Goal: Information Seeking & Learning: Learn about a topic

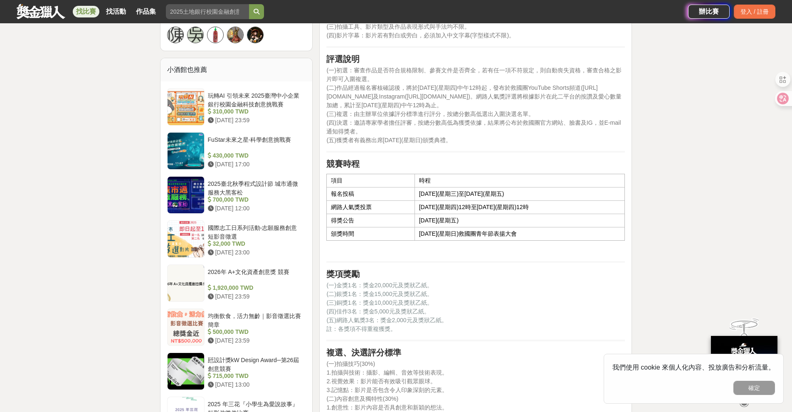
scroll to position [777, 0]
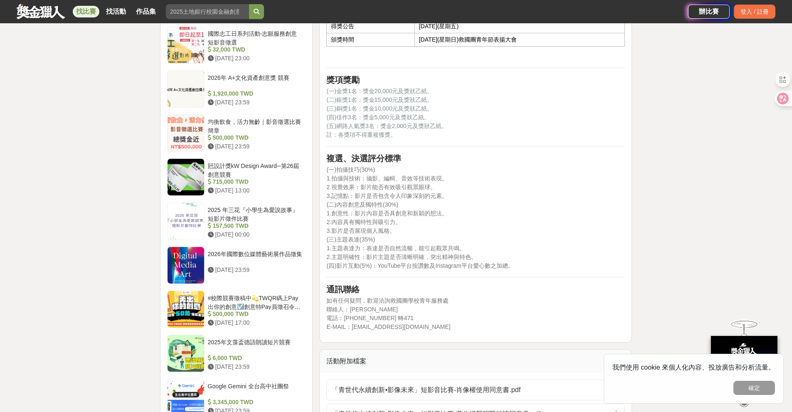
click at [89, 15] on link "找比賽" at bounding box center [86, 12] width 27 height 12
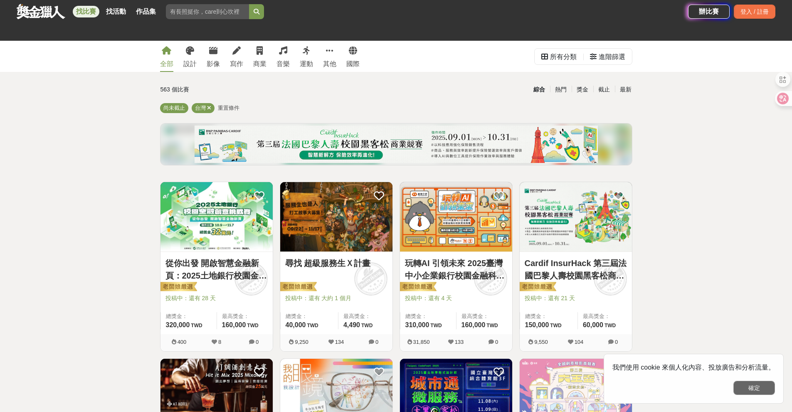
click at [748, 393] on button "確定" at bounding box center [755, 388] width 42 height 14
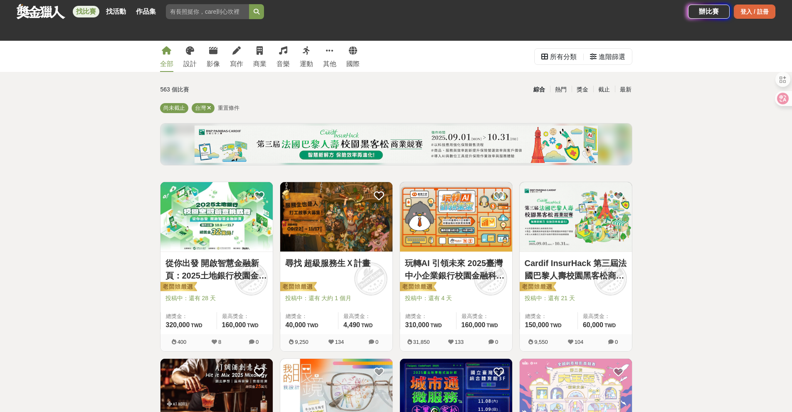
click at [746, 14] on div "登入 / 註冊" at bounding box center [755, 12] width 42 height 14
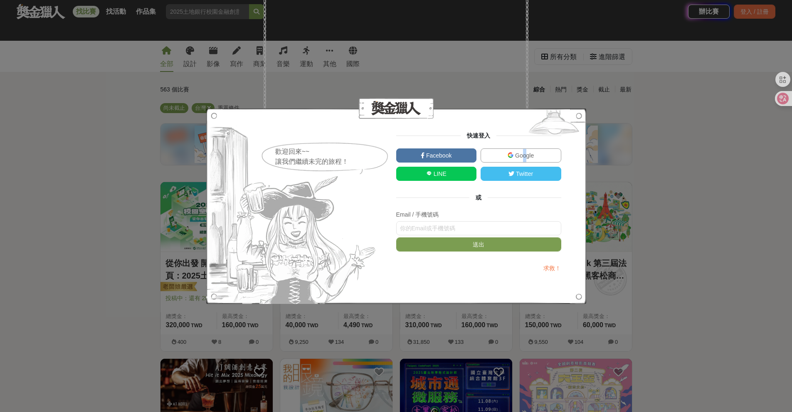
click at [524, 158] on span "Google" at bounding box center [524, 155] width 20 height 7
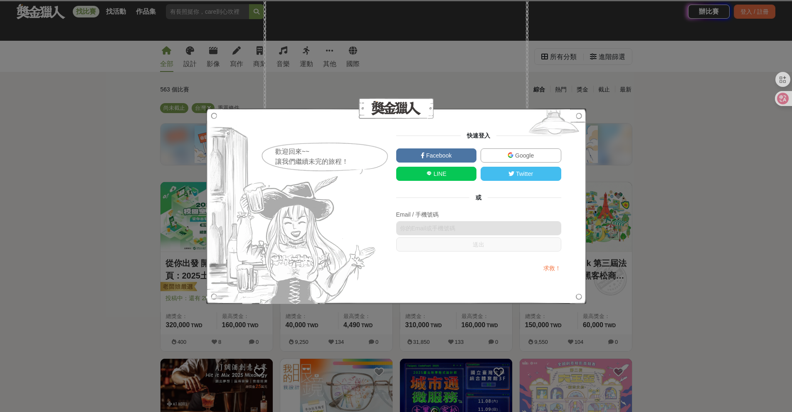
click at [544, 155] on link "Google" at bounding box center [521, 155] width 81 height 14
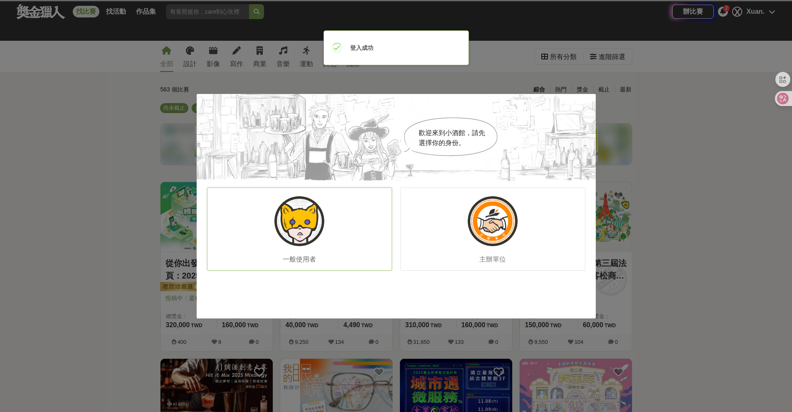
click at [327, 219] on div "一般使用者" at bounding box center [299, 229] width 185 height 83
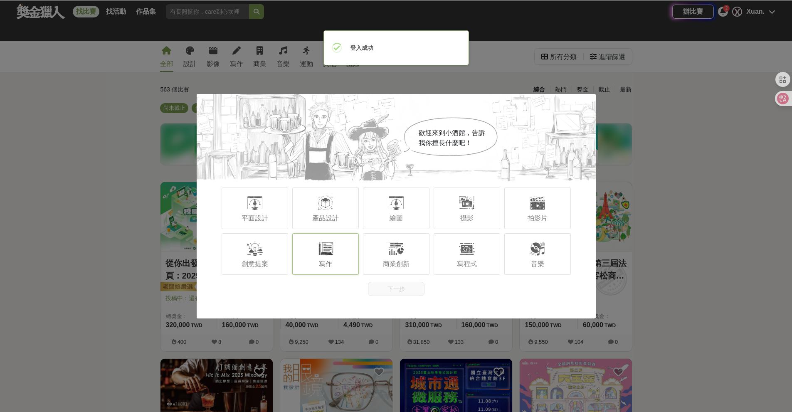
click at [315, 262] on div "寫作" at bounding box center [325, 254] width 67 height 42
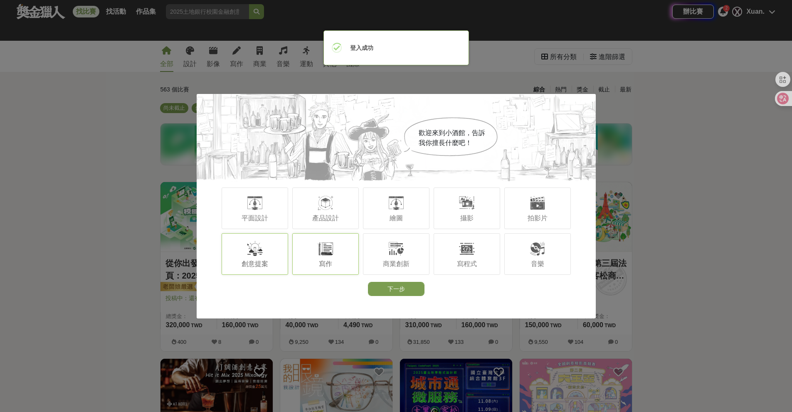
click at [248, 264] on span "創意提案" at bounding box center [255, 263] width 27 height 7
click at [385, 257] on div "商業創新" at bounding box center [396, 254] width 67 height 42
click at [406, 215] on div "繪圖" at bounding box center [396, 209] width 67 height 42
click at [327, 217] on span "產品設計" at bounding box center [325, 218] width 27 height 7
drag, startPoint x: 233, startPoint y: 225, endPoint x: 409, endPoint y: 209, distance: 176.6
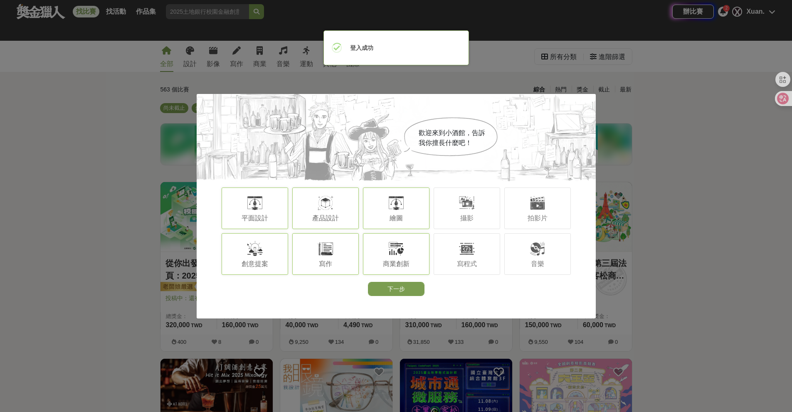
click at [233, 225] on div "平面設計" at bounding box center [255, 209] width 67 height 42
click at [443, 210] on div "攝影" at bounding box center [467, 209] width 67 height 42
click at [461, 257] on div "寫程式" at bounding box center [467, 254] width 67 height 42
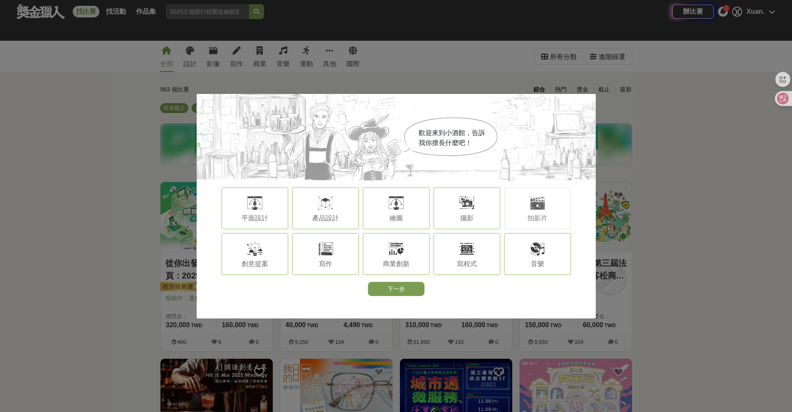
click at [505, 258] on div "創意提案 寫作 商業創新 寫程式 音樂" at bounding box center [396, 254] width 399 height 46
click at [535, 204] on div at bounding box center [537, 203] width 17 height 17
click at [526, 248] on div "音樂" at bounding box center [538, 254] width 67 height 42
click at [392, 298] on div "歡迎來到小酒館，告訴我你擅長什麼吧！ 平面設計 產品設計 繪圖 攝影 拍影片 創意提案 寫作 商業創新 寫程式 音樂 下一步" at bounding box center [396, 206] width 399 height 225
click at [378, 289] on button "下一步" at bounding box center [396, 289] width 57 height 14
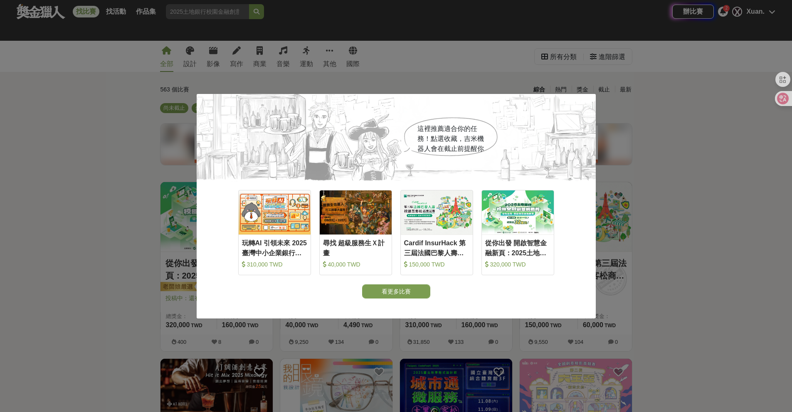
click at [405, 294] on button "看更多比賽" at bounding box center [396, 291] width 68 height 14
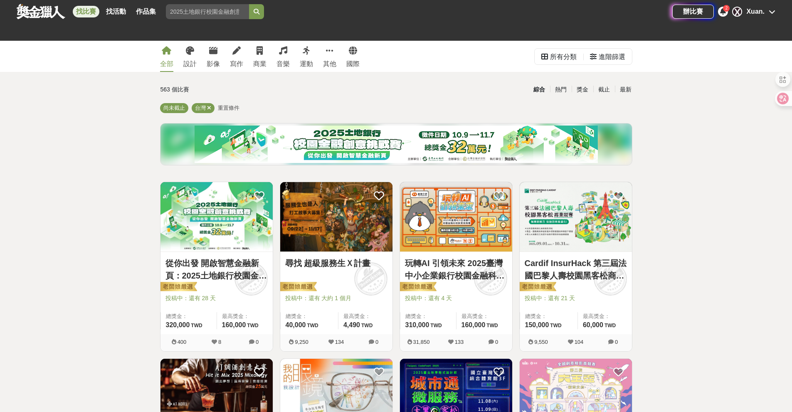
click at [200, 242] on img at bounding box center [217, 216] width 112 height 69
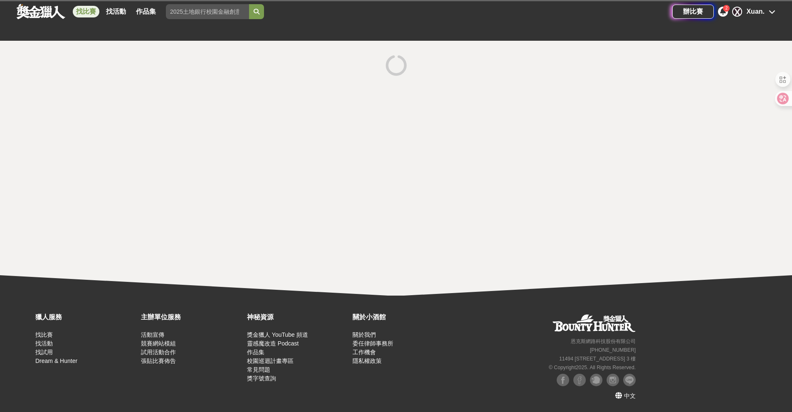
click at [721, 14] on icon at bounding box center [723, 11] width 6 height 7
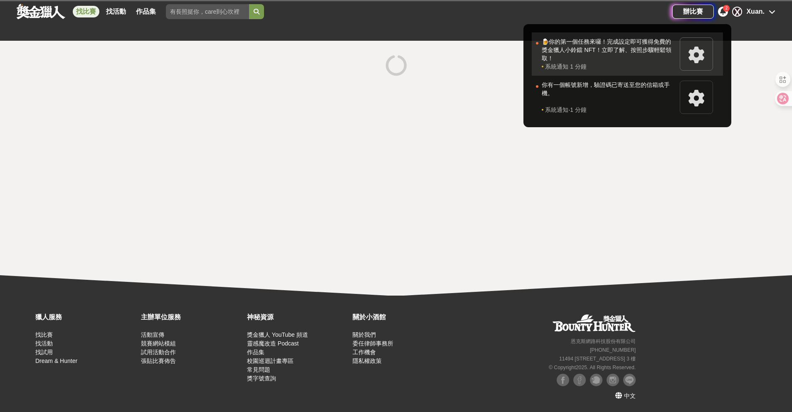
click at [695, 51] on icon at bounding box center [696, 55] width 17 height 17
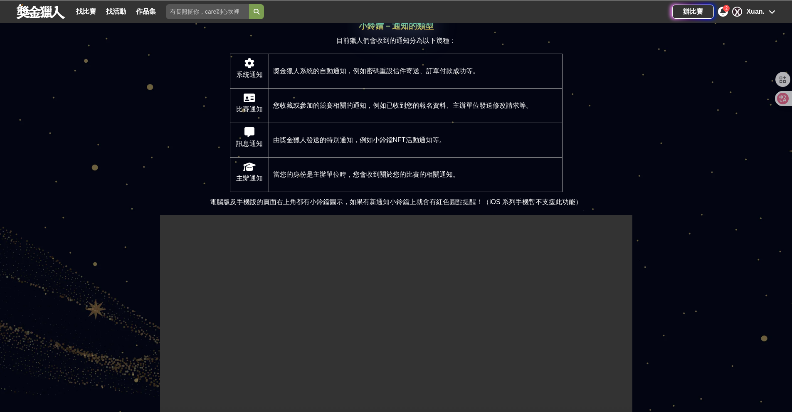
scroll to position [194, 0]
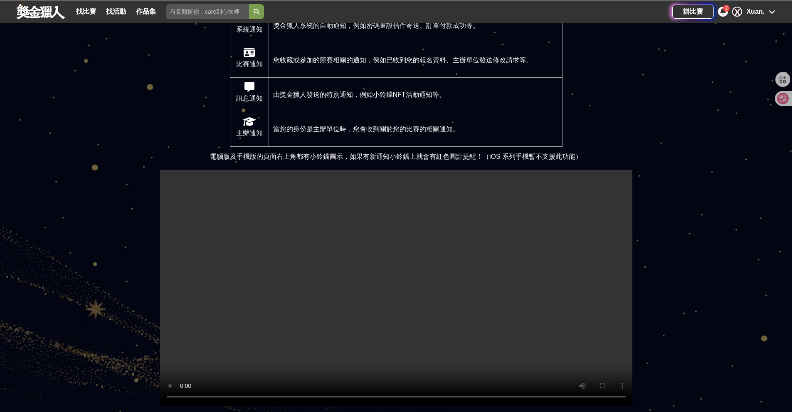
click at [723, 16] on div "2" at bounding box center [723, 12] width 10 height 10
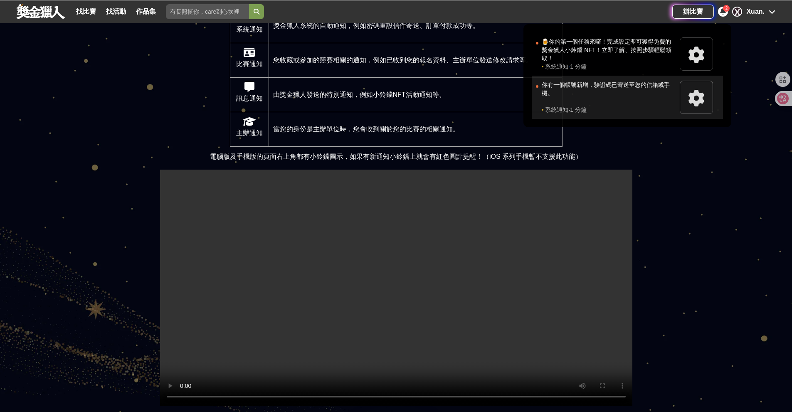
click at [688, 97] on icon at bounding box center [696, 98] width 17 height 17
click at [636, 96] on div "你有一個帳號新增，驗證碼已寄送至您的信箱或手機。" at bounding box center [609, 93] width 134 height 25
click at [695, 99] on icon at bounding box center [696, 98] width 17 height 17
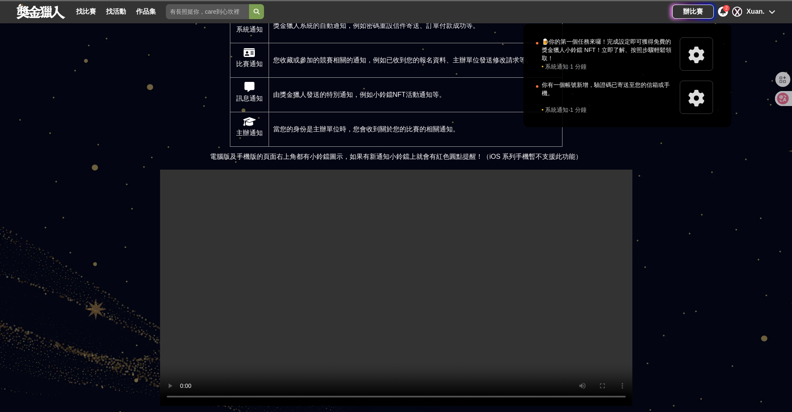
click at [676, 174] on div at bounding box center [396, 206] width 792 height 412
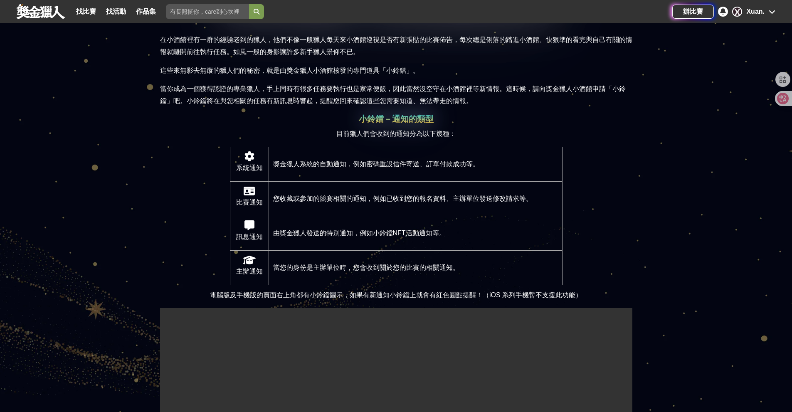
scroll to position [0, 0]
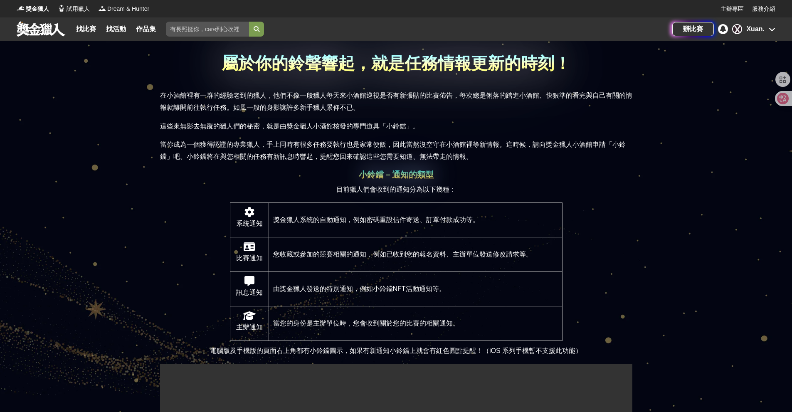
click at [720, 27] on icon at bounding box center [723, 28] width 6 height 7
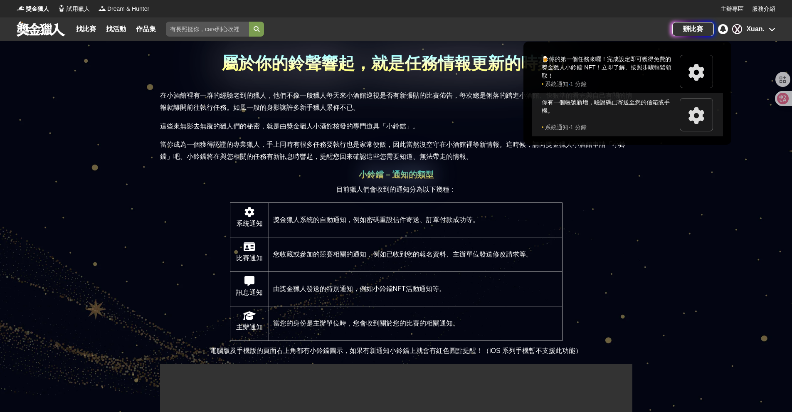
click at [668, 108] on div "你有一個帳號新增，驗證碼已寄送至您的信箱或手機。" at bounding box center [609, 110] width 134 height 25
click at [697, 117] on icon at bounding box center [696, 115] width 17 height 17
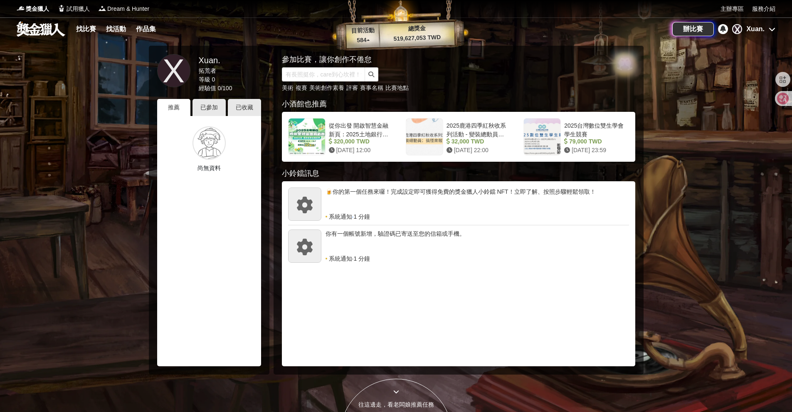
click at [54, 32] on link at bounding box center [41, 29] width 50 height 16
click at [81, 32] on link "找比賽" at bounding box center [86, 29] width 27 height 12
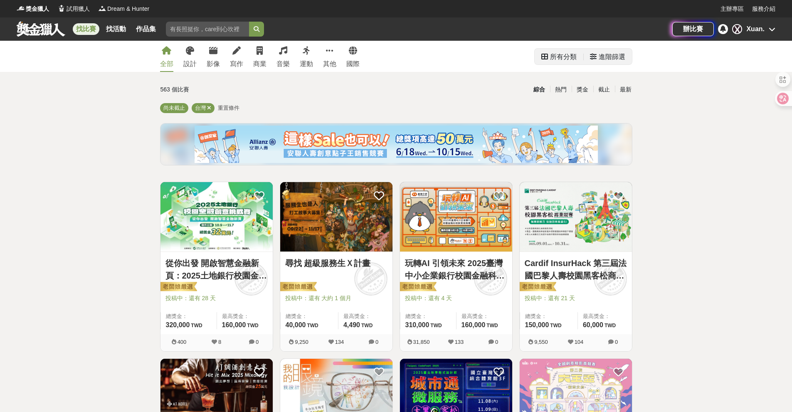
click at [599, 62] on div "進階篩選" at bounding box center [612, 57] width 27 height 17
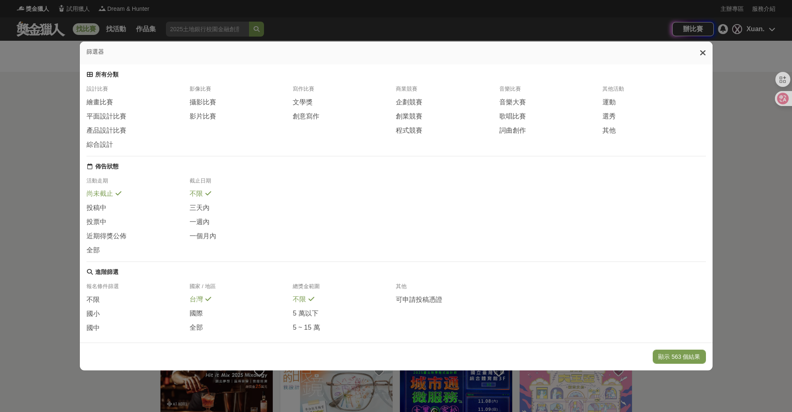
scroll to position [72, 0]
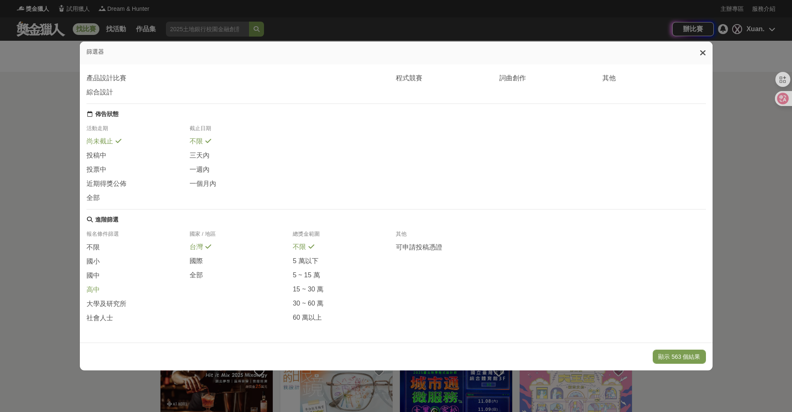
click at [95, 287] on span "高中" at bounding box center [93, 290] width 13 height 9
click at [406, 244] on span "可申請投稿憑證" at bounding box center [419, 248] width 47 height 9
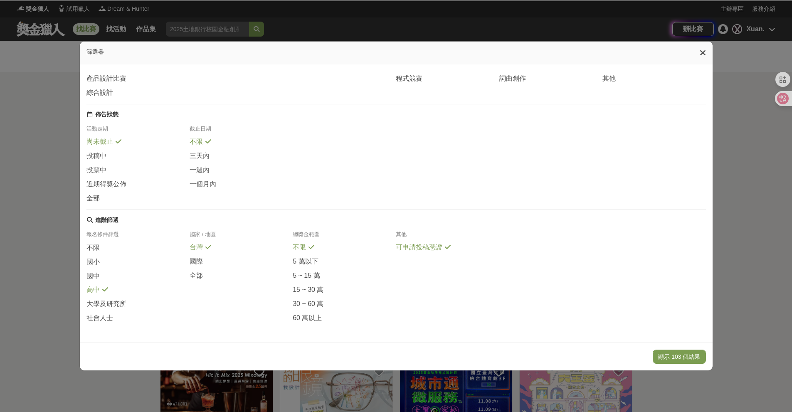
click at [413, 246] on span "可申請投稿憑證" at bounding box center [419, 247] width 47 height 9
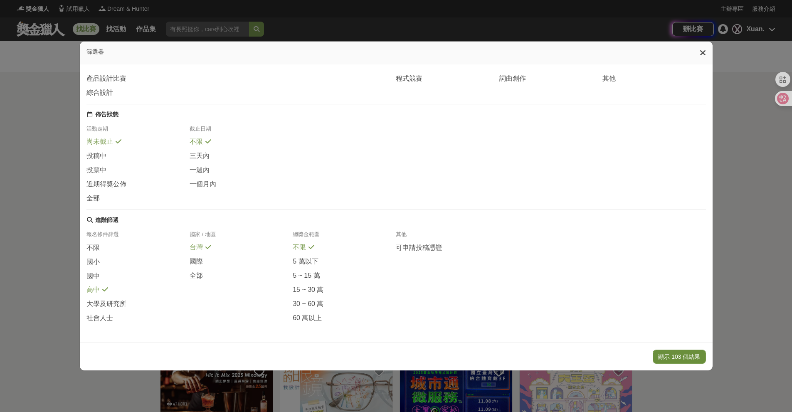
click at [677, 356] on button "顯示 103 個結果" at bounding box center [679, 357] width 53 height 14
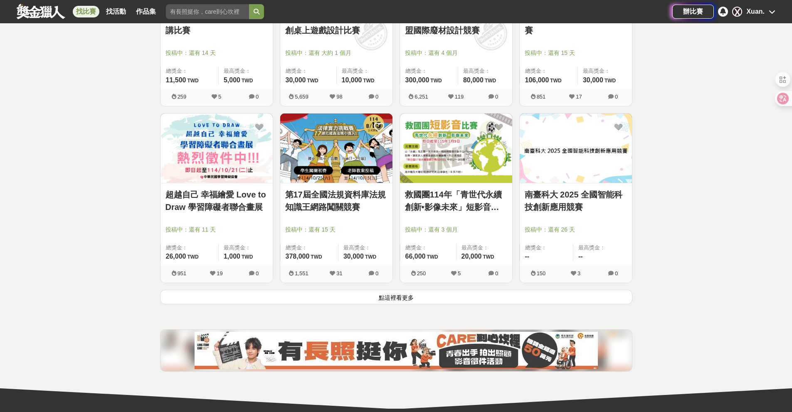
scroll to position [970, 0]
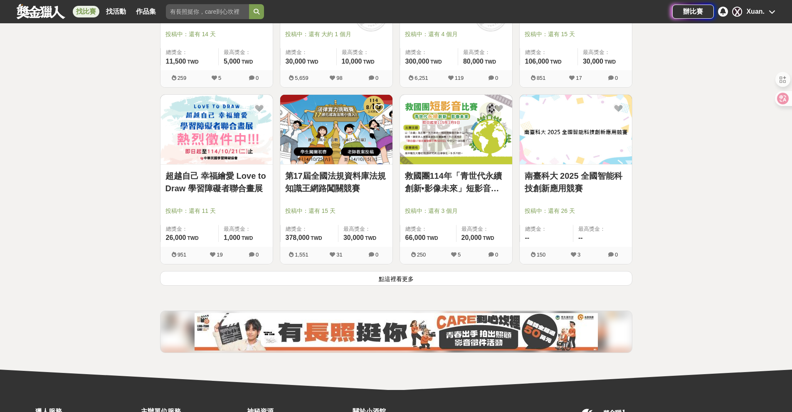
click at [375, 279] on button "點這裡看更多" at bounding box center [396, 278] width 472 height 15
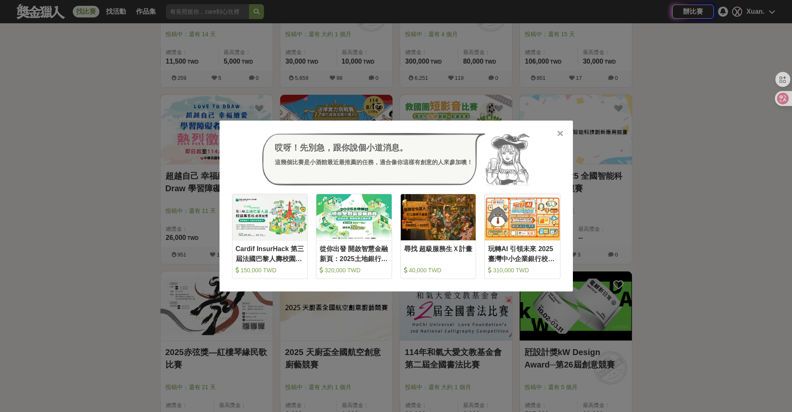
click at [558, 137] on icon at bounding box center [560, 133] width 6 height 8
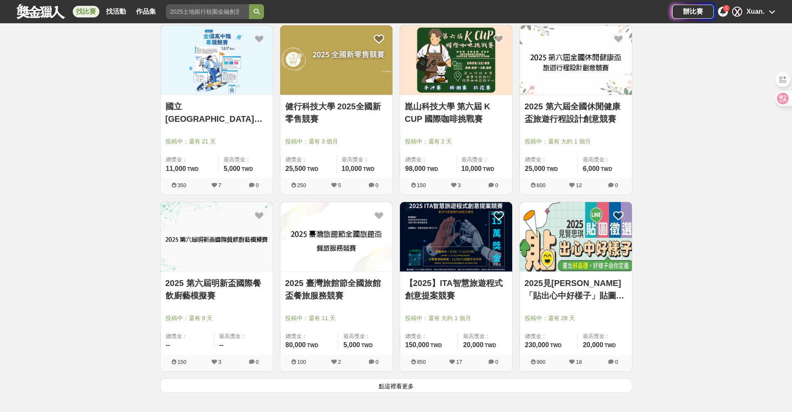
scroll to position [1941, 0]
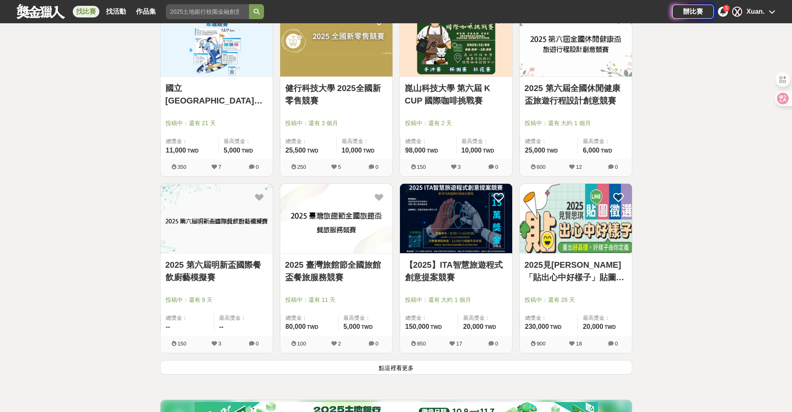
click at [391, 367] on button "點這裡看更多" at bounding box center [396, 367] width 472 height 15
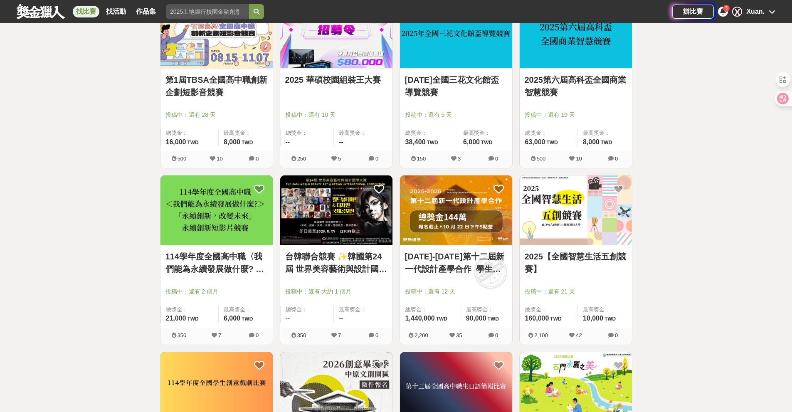
scroll to position [3008, 0]
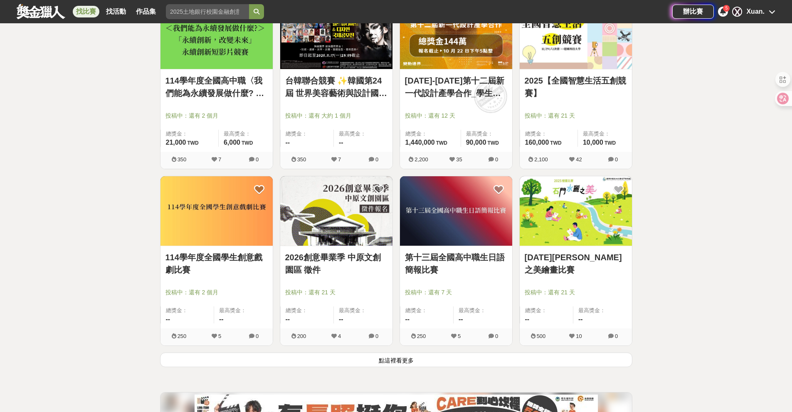
click at [433, 359] on button "點這裡看更多" at bounding box center [396, 360] width 472 height 15
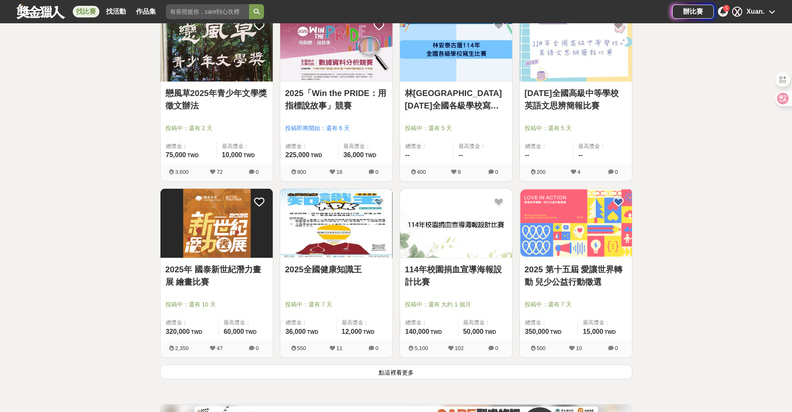
scroll to position [4074, 0]
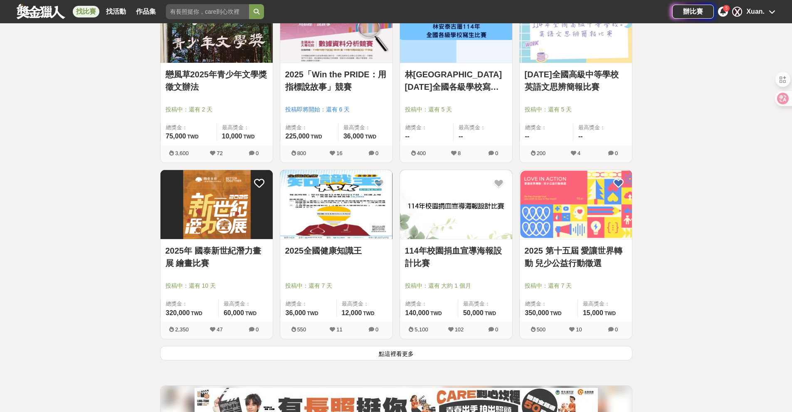
click at [346, 352] on button "點這裡看更多" at bounding box center [396, 353] width 472 height 15
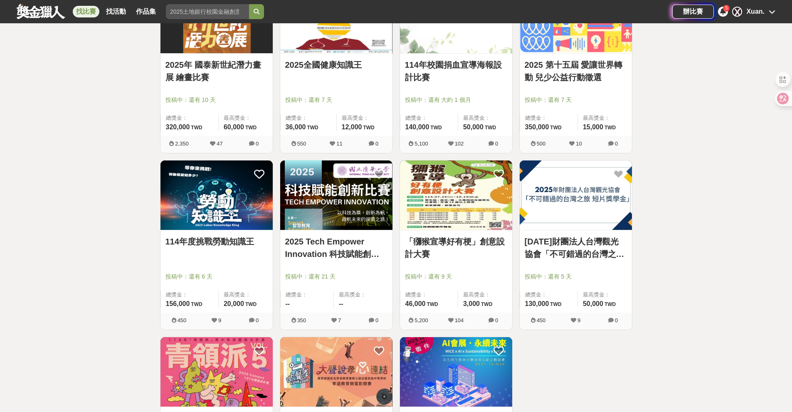
scroll to position [4357, 0]
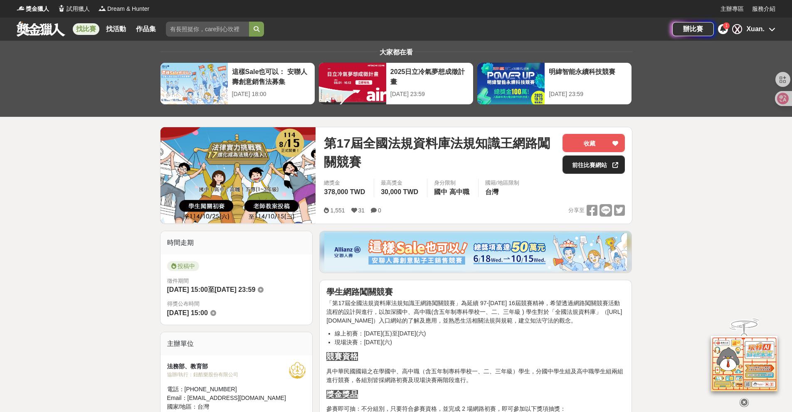
click at [611, 163] on link "前往比賽網站" at bounding box center [594, 165] width 62 height 18
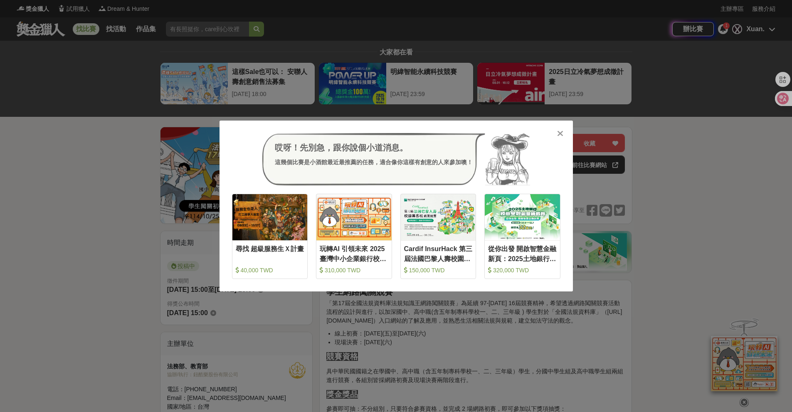
click at [558, 132] on icon at bounding box center [560, 133] width 6 height 8
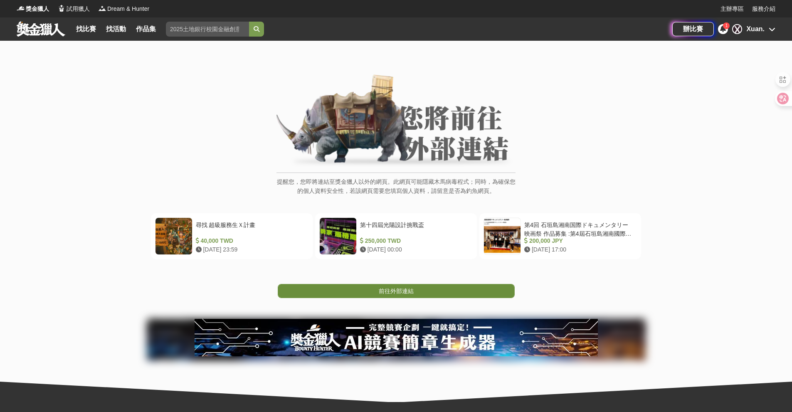
click at [390, 291] on span "前往外部連結" at bounding box center [396, 291] width 35 height 7
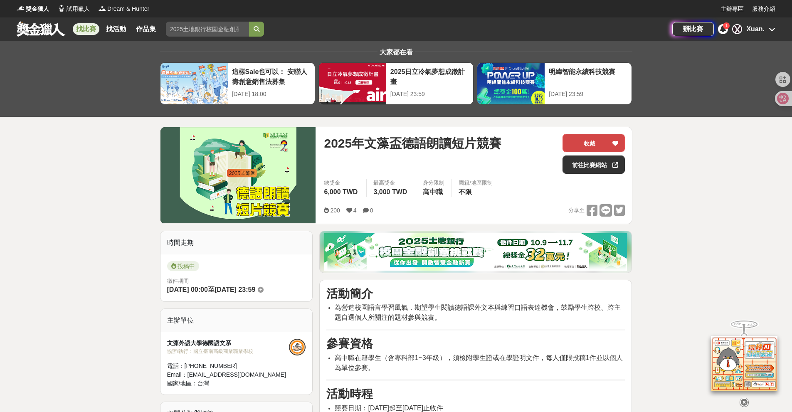
click at [605, 144] on button "收藏" at bounding box center [594, 143] width 62 height 18
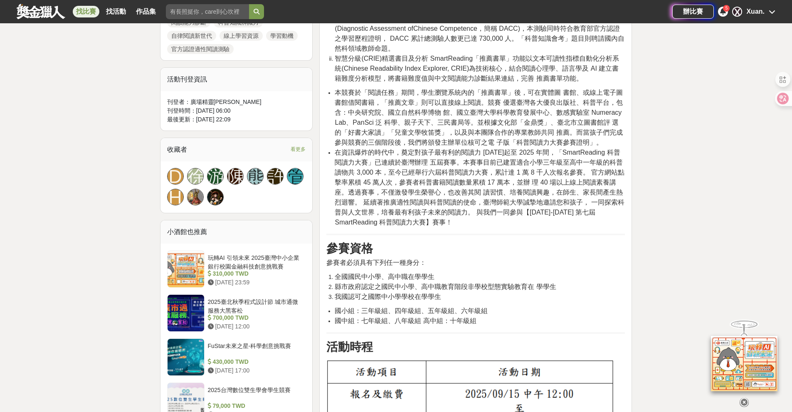
scroll to position [679, 0]
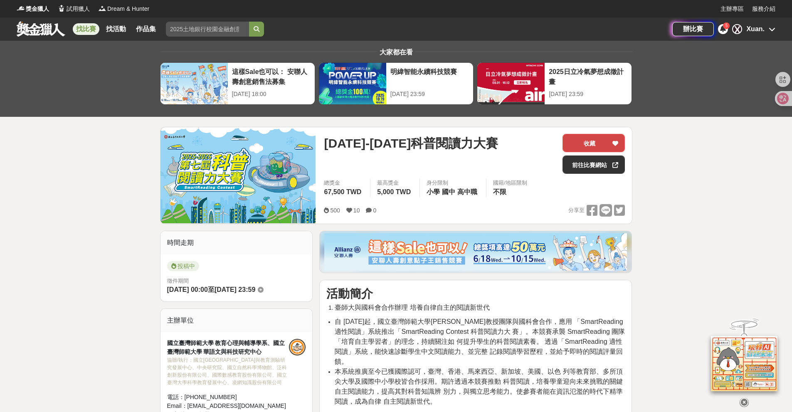
click at [596, 139] on button "收藏" at bounding box center [594, 143] width 62 height 18
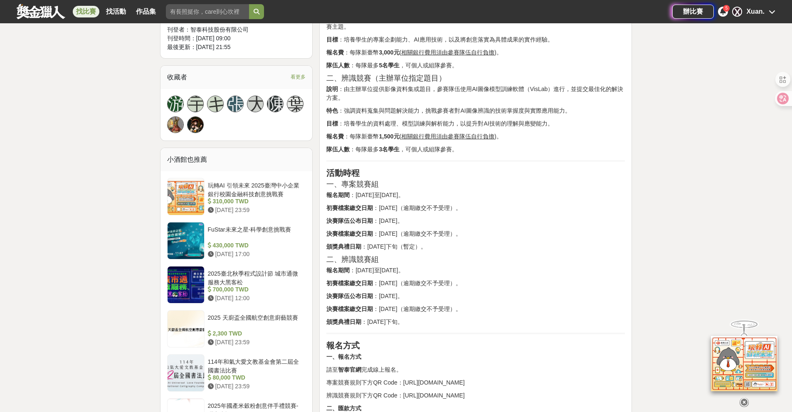
scroll to position [679, 0]
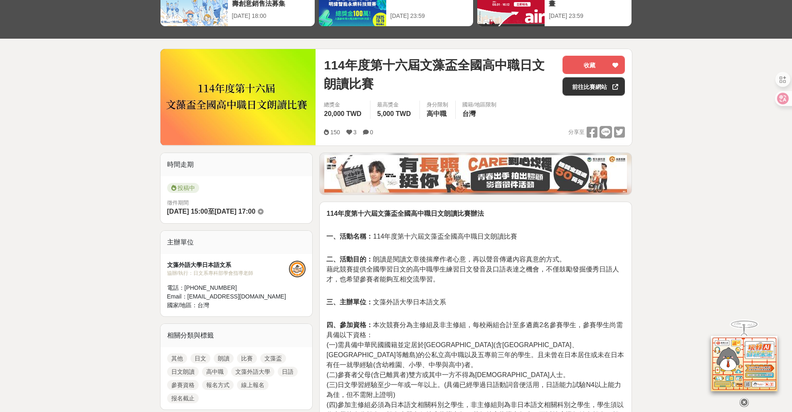
scroll to position [97, 0]
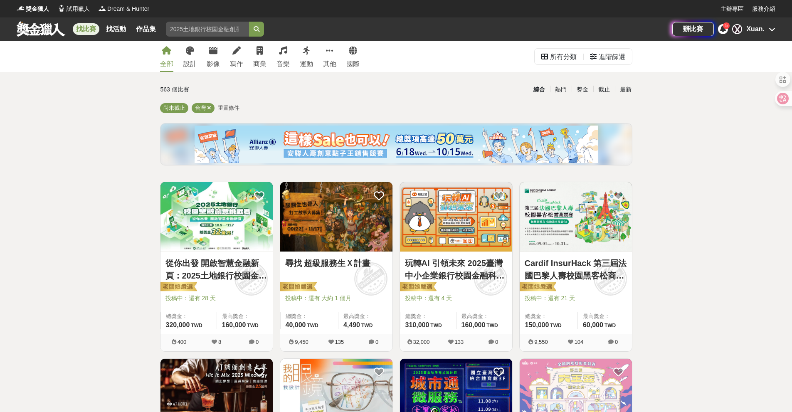
click at [727, 30] on div "5" at bounding box center [723, 29] width 10 height 10
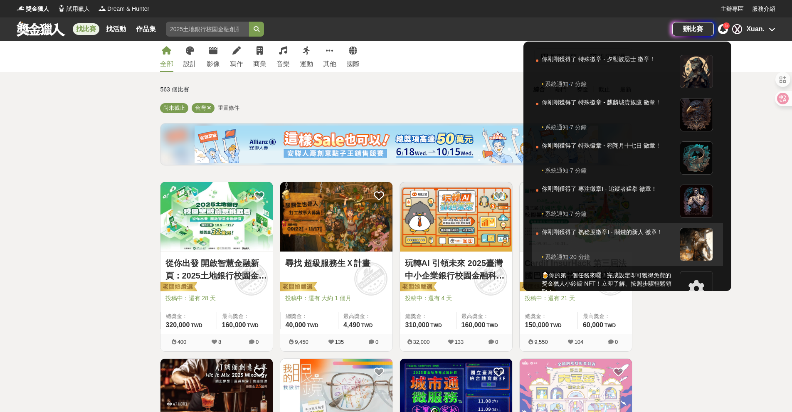
click at [695, 249] on div at bounding box center [696, 244] width 33 height 33
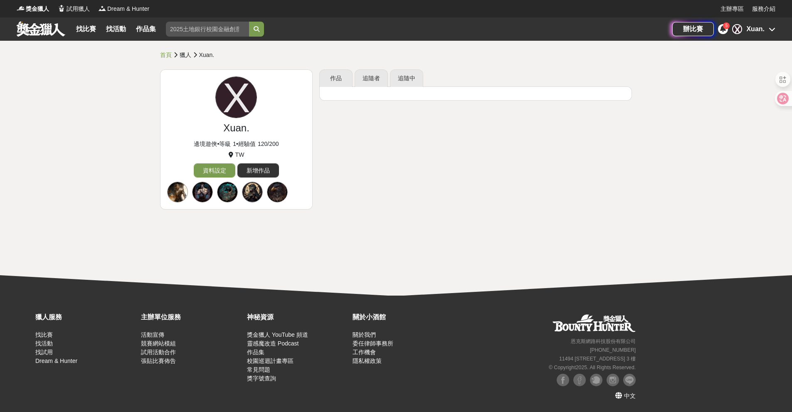
click at [278, 187] on div at bounding box center [277, 192] width 21 height 21
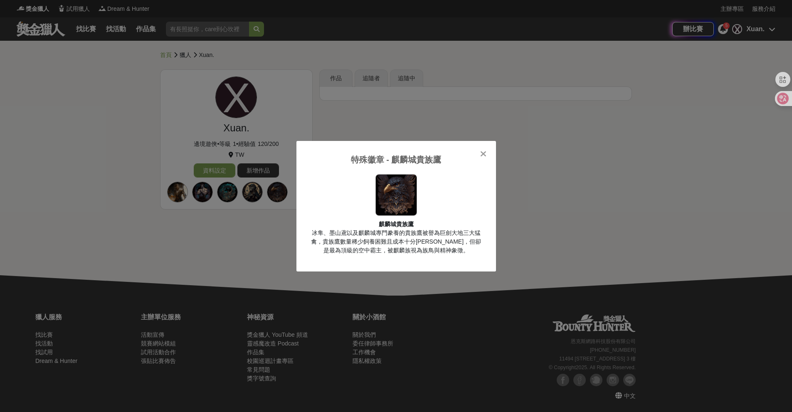
click at [486, 150] on icon at bounding box center [483, 154] width 6 height 8
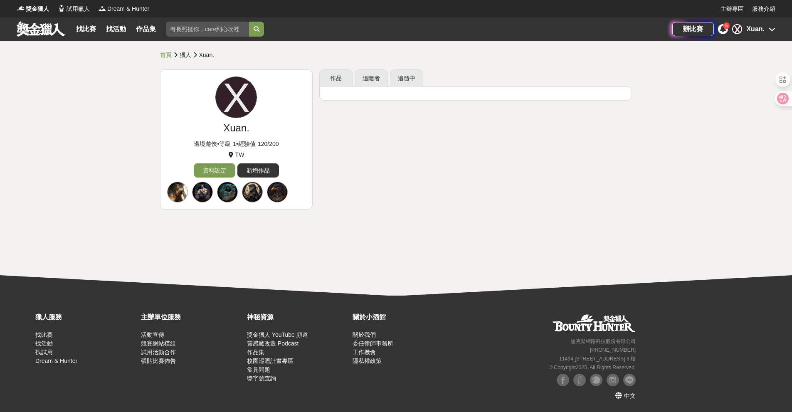
click at [248, 191] on div at bounding box center [252, 192] width 21 height 21
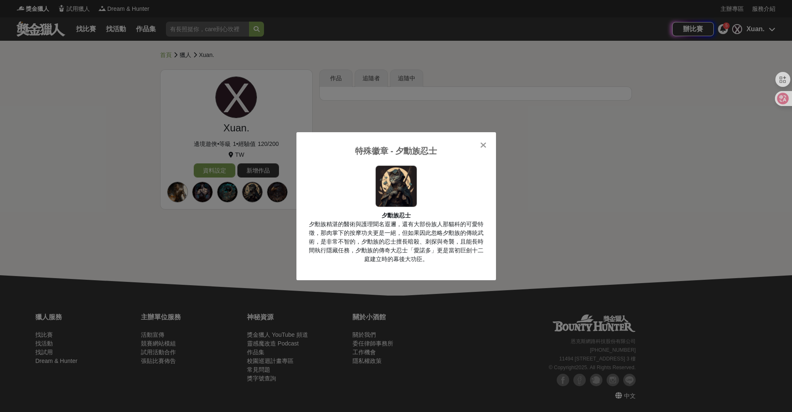
click at [485, 141] on div at bounding box center [484, 145] width 8 height 8
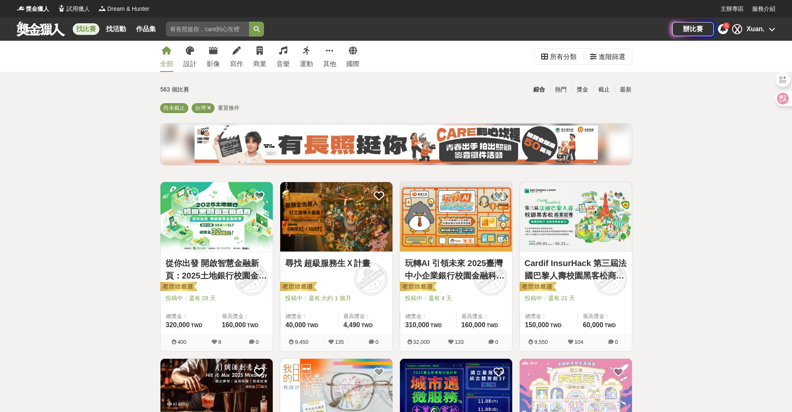
click at [754, 26] on div "Xuan." at bounding box center [756, 29] width 18 height 10
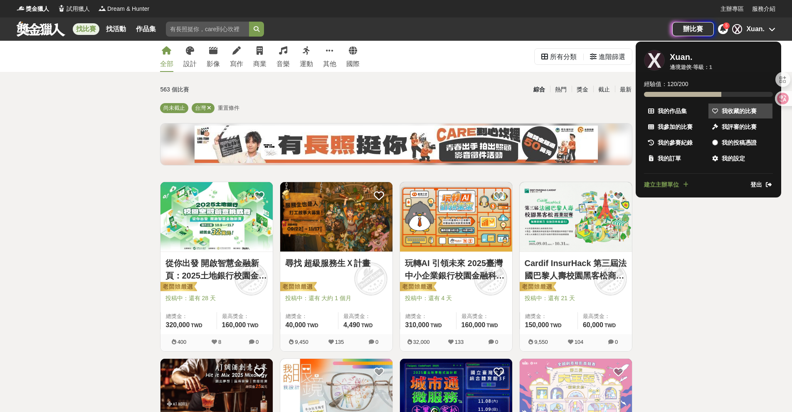
click at [739, 110] on span "我收藏的比賽" at bounding box center [739, 111] width 35 height 9
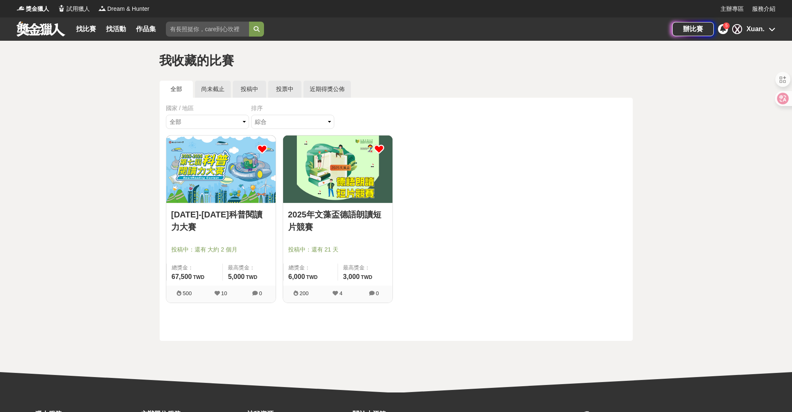
click at [363, 216] on link "2025年文藻盃德語朗讀短片競賽" at bounding box center [337, 220] width 99 height 25
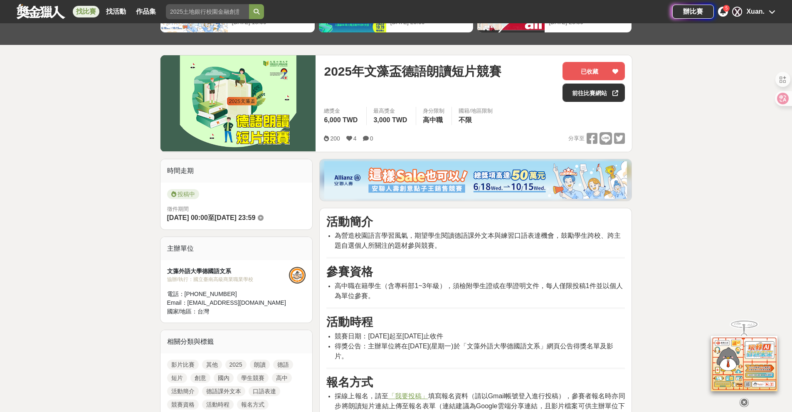
scroll to position [85, 0]
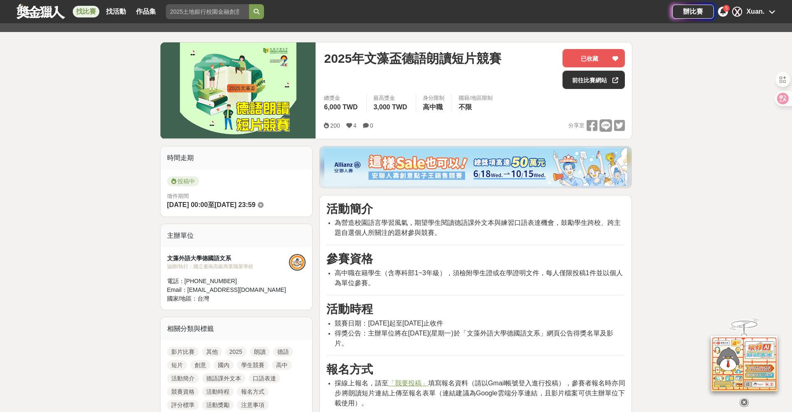
click at [35, 18] on link at bounding box center [41, 11] width 50 height 16
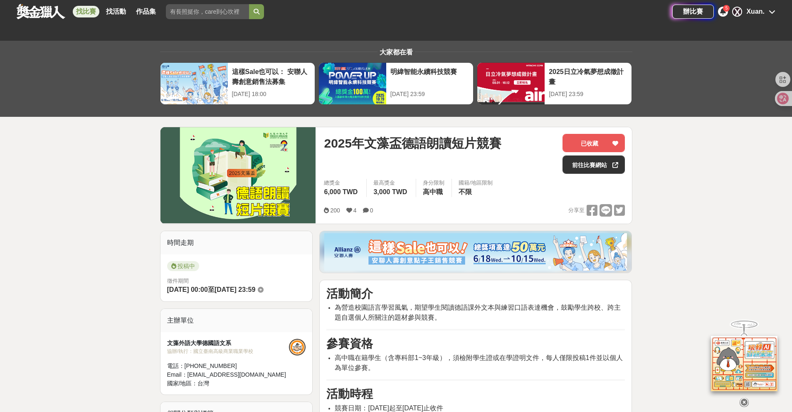
click at [85, 11] on link "找比賽" at bounding box center [86, 12] width 27 height 12
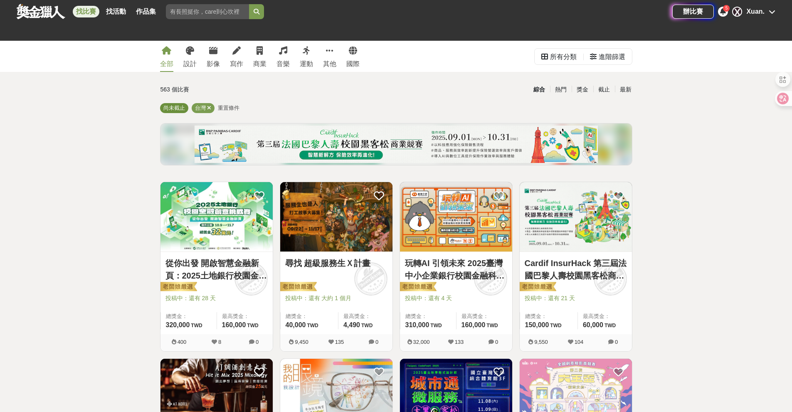
click at [172, 112] on div "尚未截止" at bounding box center [174, 108] width 28 height 10
click at [590, 60] on icon at bounding box center [593, 56] width 7 height 7
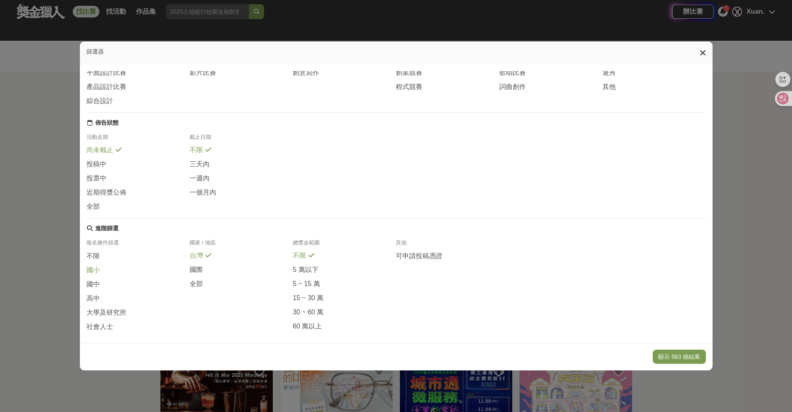
scroll to position [72, 0]
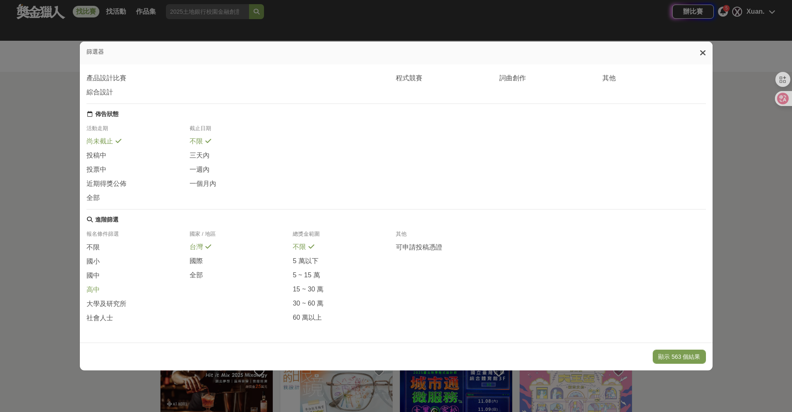
click at [102, 287] on span at bounding box center [105, 288] width 7 height 7
click at [704, 355] on button "顯示 103 個結果" at bounding box center [679, 357] width 53 height 14
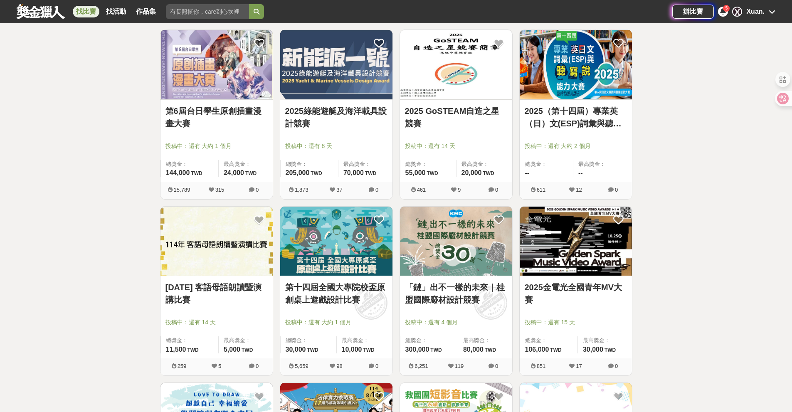
scroll to position [1065, 0]
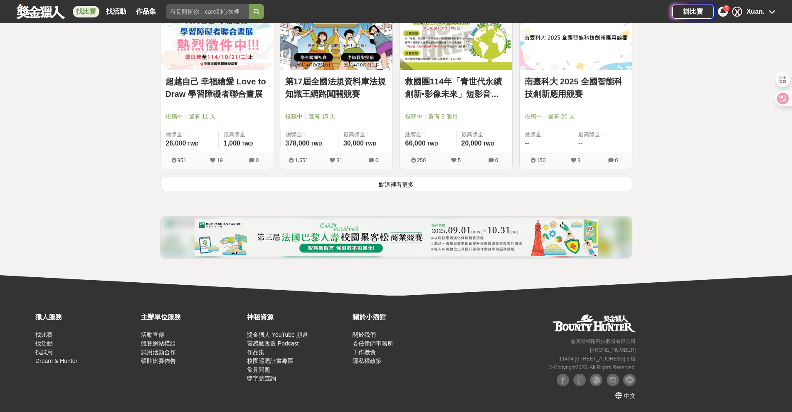
click at [423, 190] on button "點這裡看更多" at bounding box center [396, 184] width 472 height 15
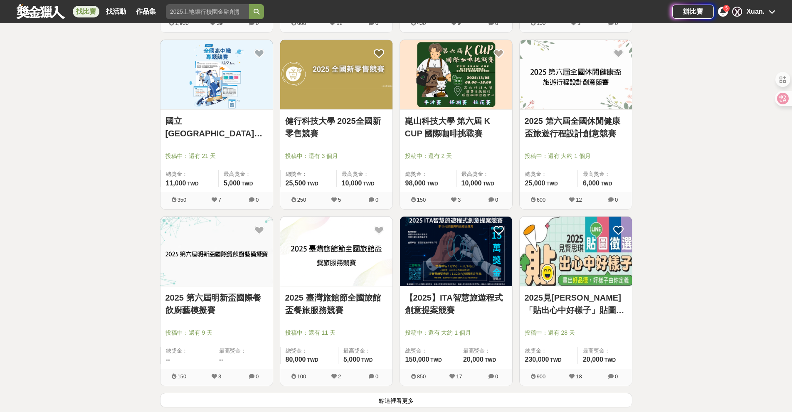
scroll to position [1938, 0]
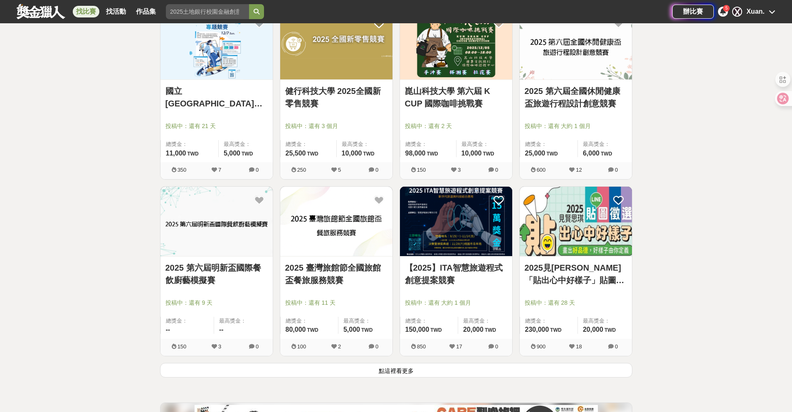
click at [396, 374] on button "點這裡看更多" at bounding box center [396, 370] width 472 height 15
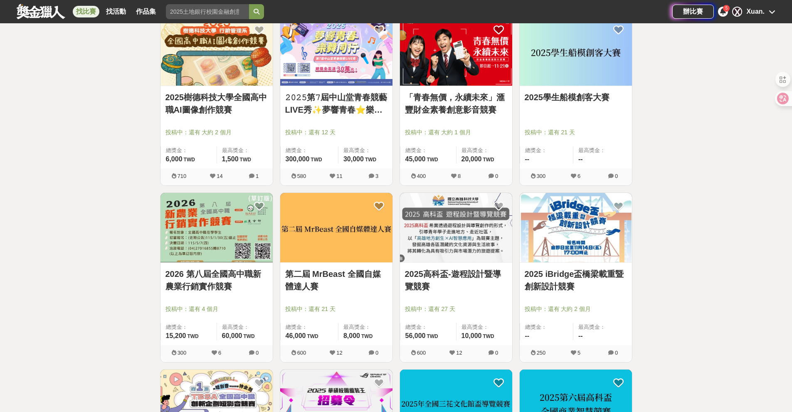
scroll to position [2529, 0]
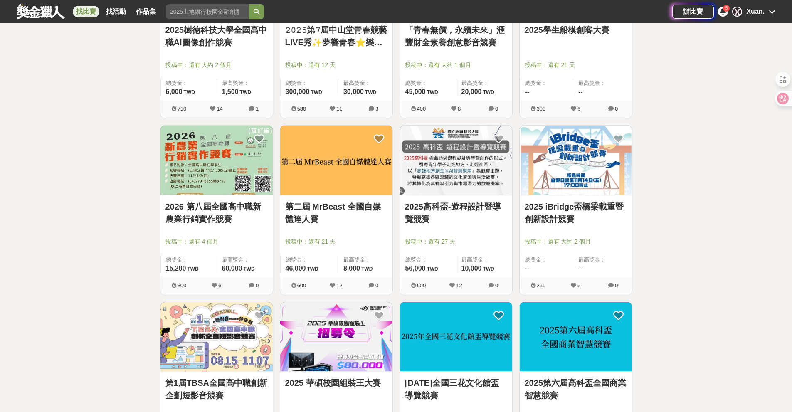
drag, startPoint x: 326, startPoint y: 225, endPoint x: 322, endPoint y: 224, distance: 4.9
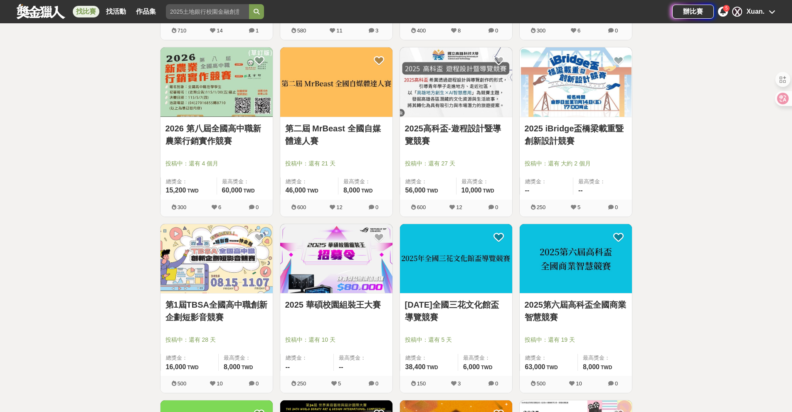
scroll to position [2627, 0]
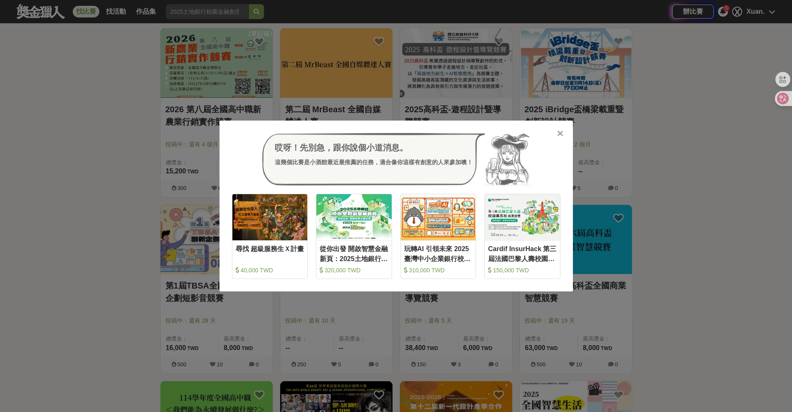
click at [397, 52] on div "哎呀！先別急，跟你說個小道消息。 這幾個比賽是小酒館最近最推薦的任務，適合像你這樣有創意的人來參加噢！ 收藏 尋找 超級服務生Ｘ計畫 40,000 TWD 收…" at bounding box center [396, 206] width 792 height 412
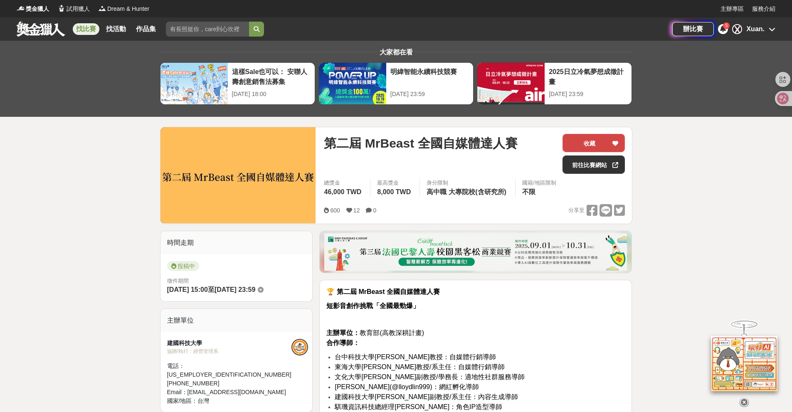
click at [579, 141] on button "收藏" at bounding box center [594, 143] width 62 height 18
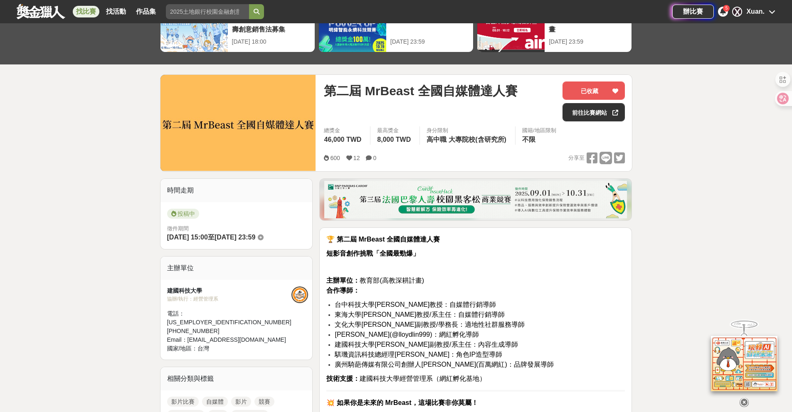
scroll to position [43, 0]
